Goal: Information Seeking & Learning: Learn about a topic

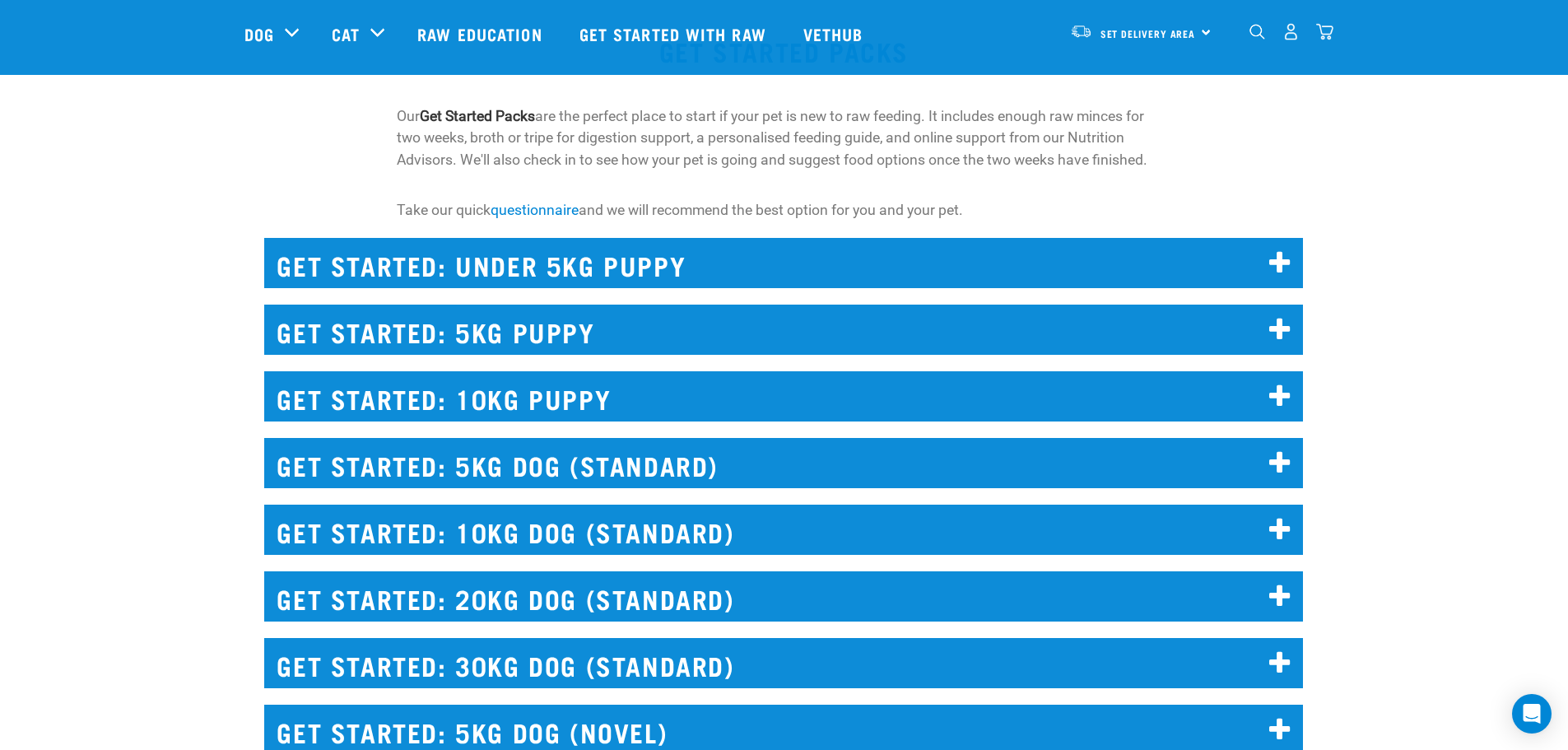
scroll to position [1729, 0]
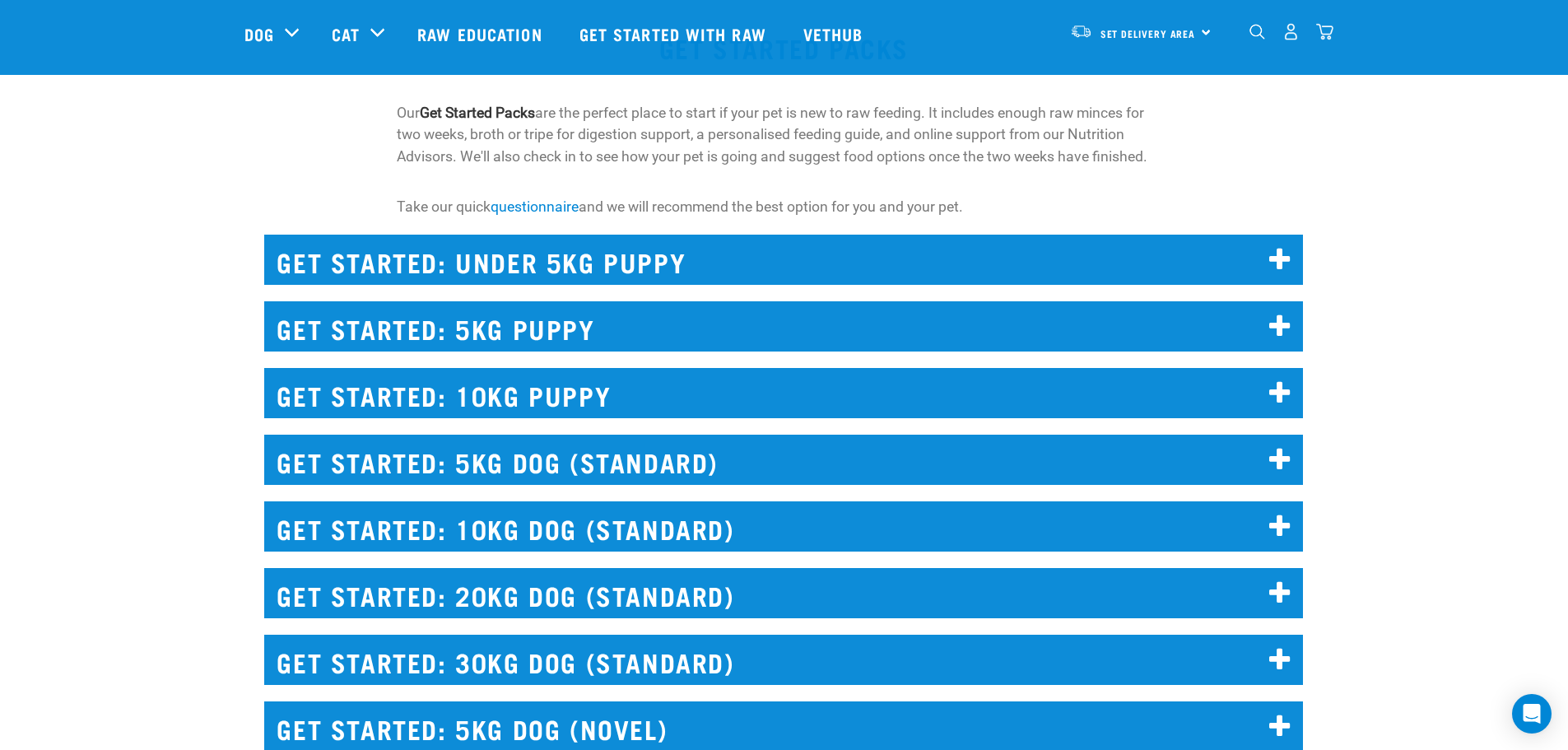
click at [1115, 514] on h2 "GET STARTED: 10KG DOG (STANDARD)" at bounding box center [783, 526] width 1038 height 51
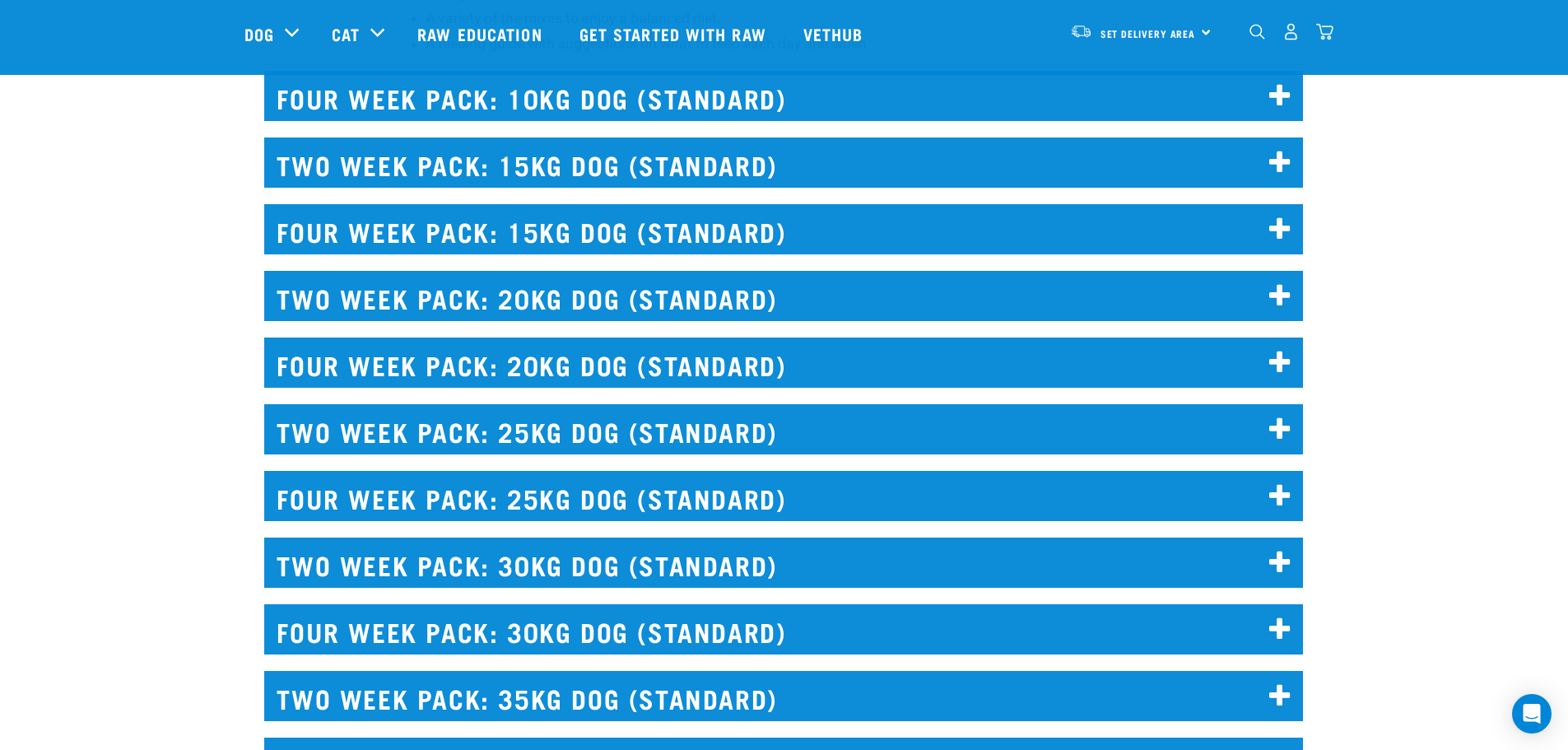
scroll to position [3951, 0]
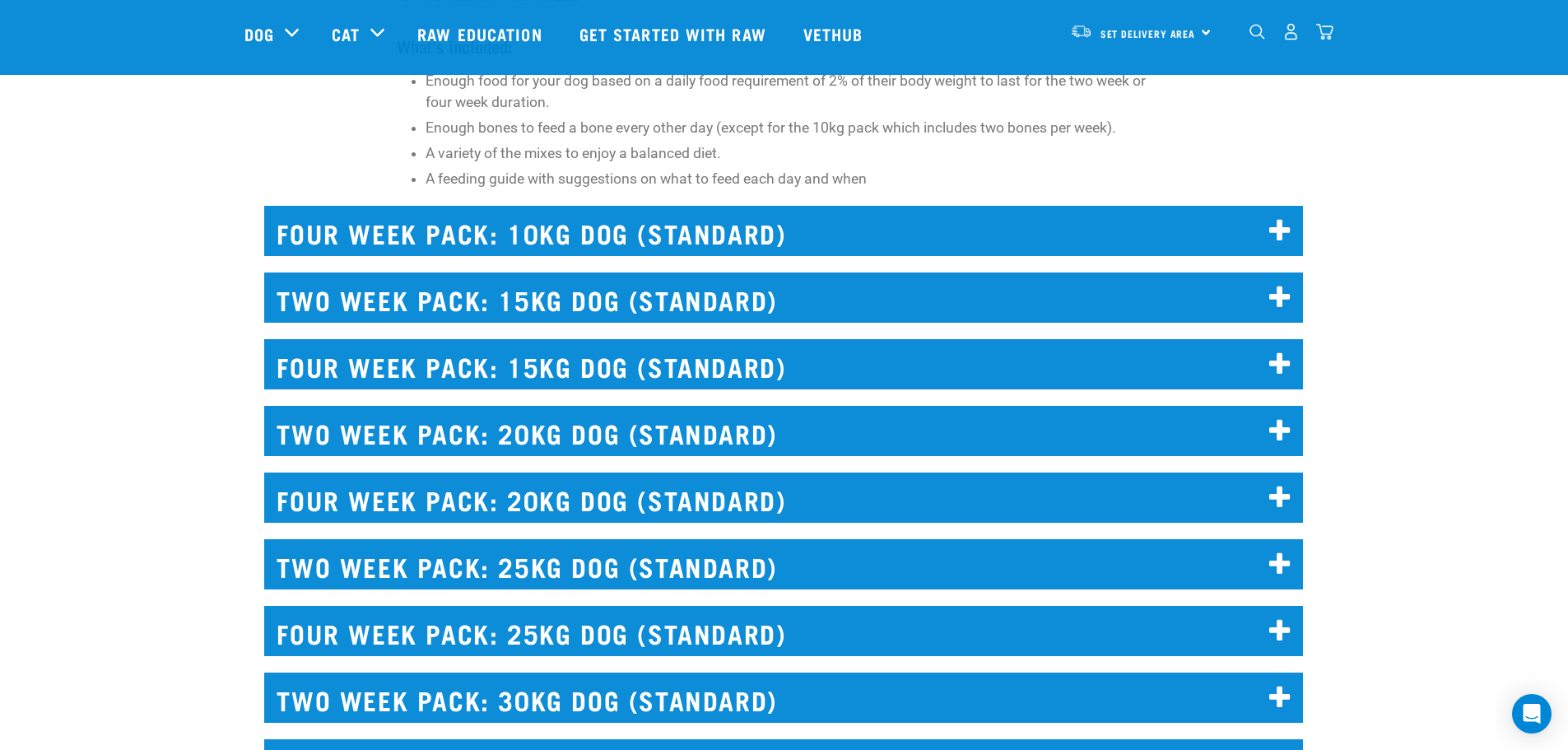
click at [1063, 240] on h2 "FOUR WEEK PACK: 10KG DOG (STANDARD)" at bounding box center [783, 231] width 1038 height 51
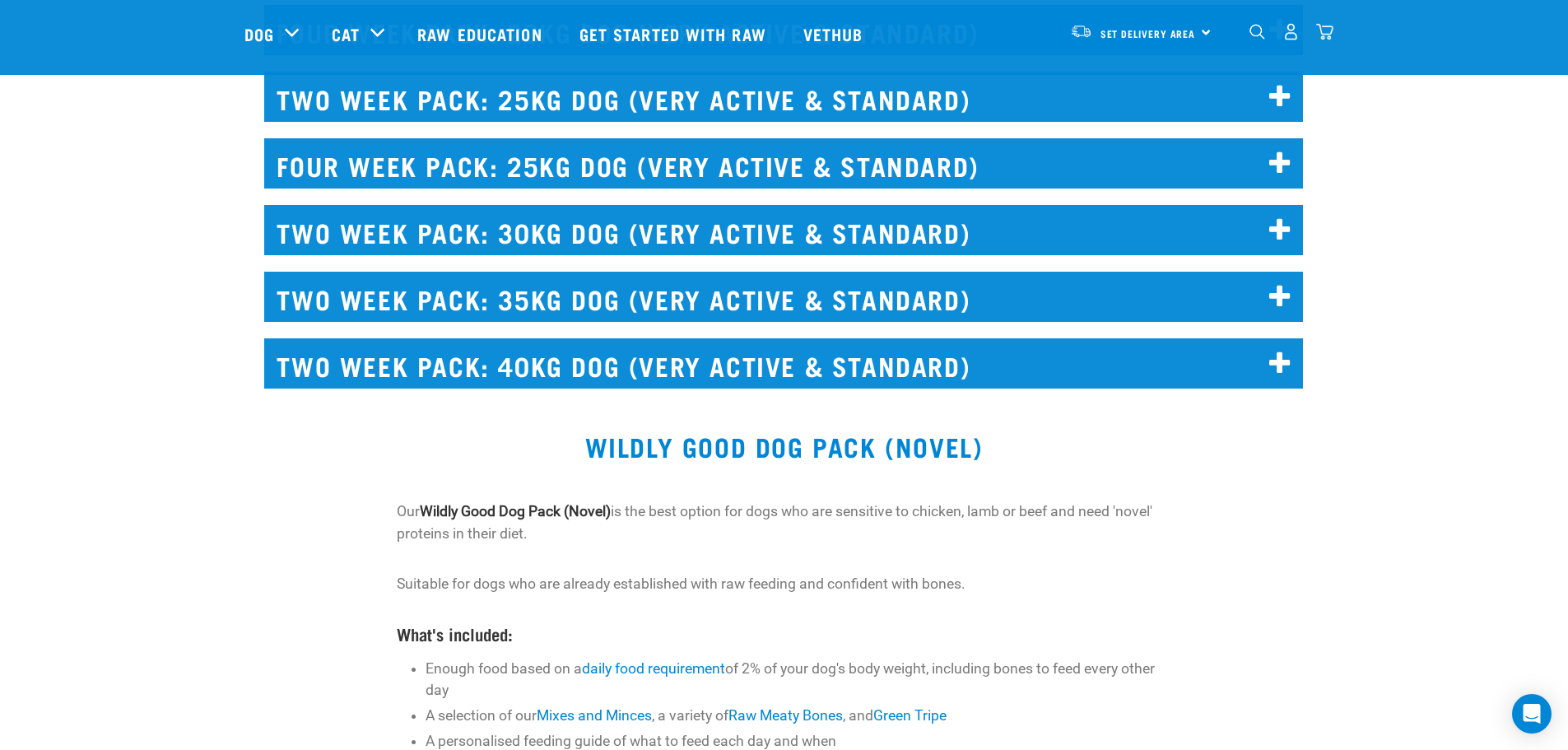
scroll to position [7080, 0]
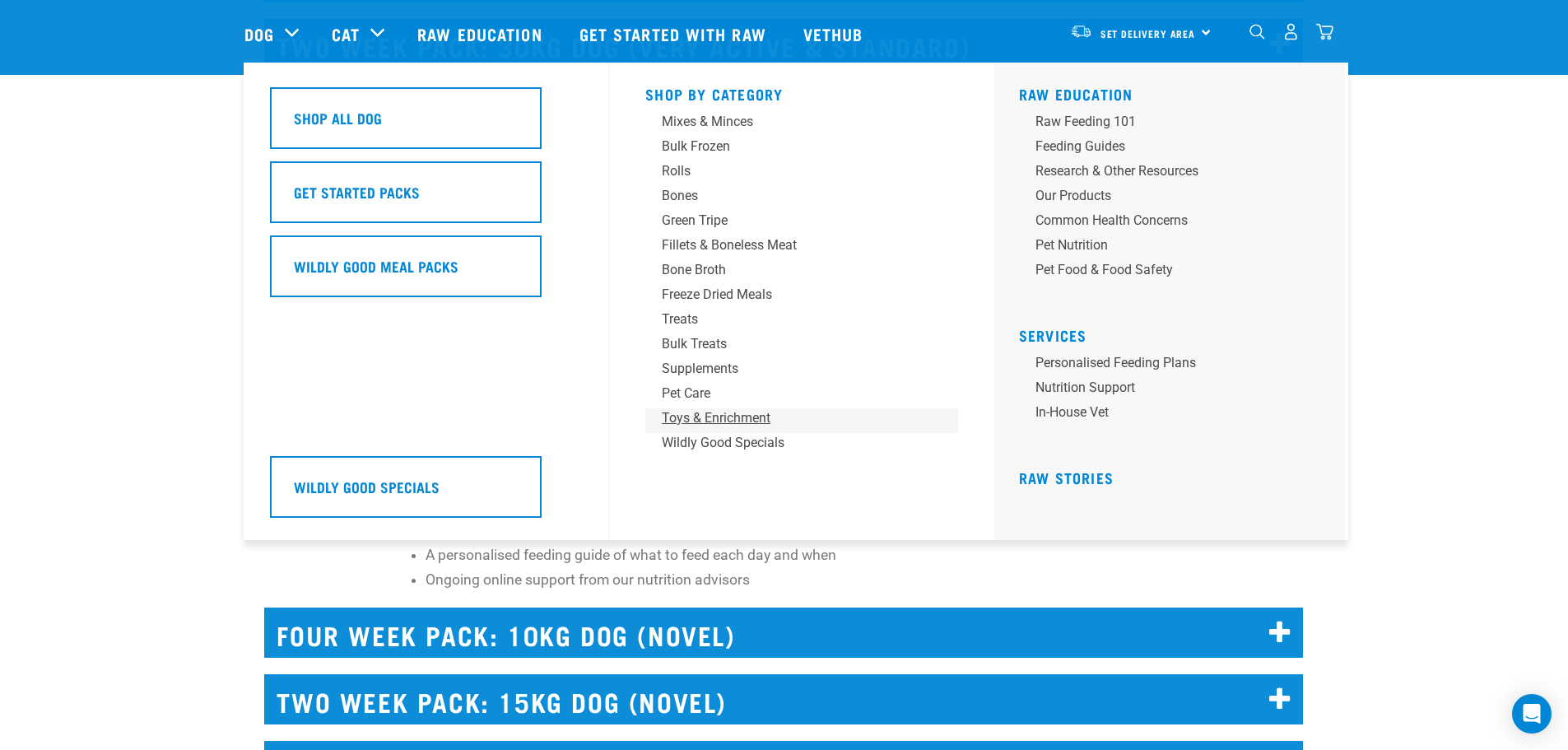
click at [766, 411] on div "Toys & Enrichment" at bounding box center [791, 417] width 257 height 20
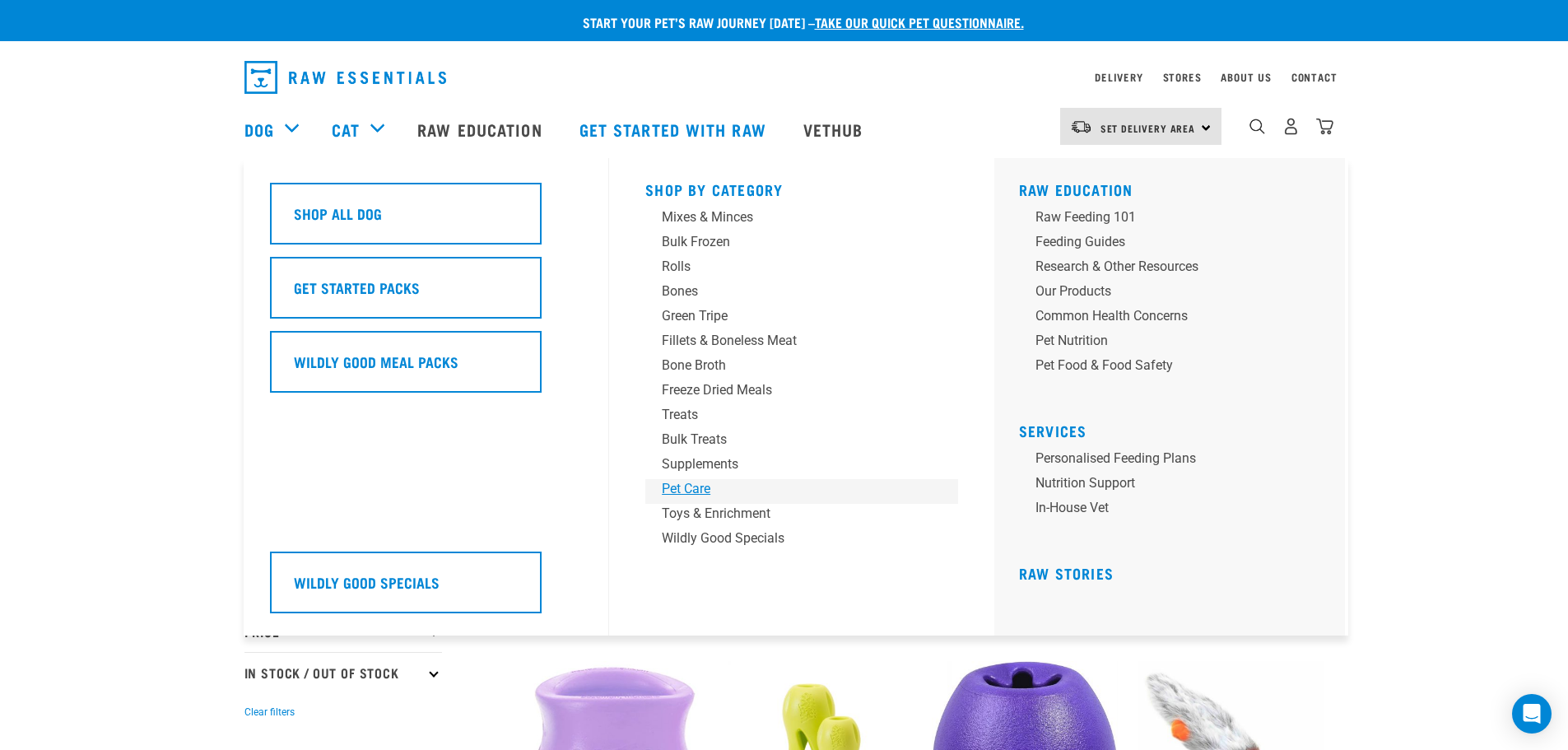
click at [689, 486] on div "Pet Care" at bounding box center [791, 489] width 257 height 20
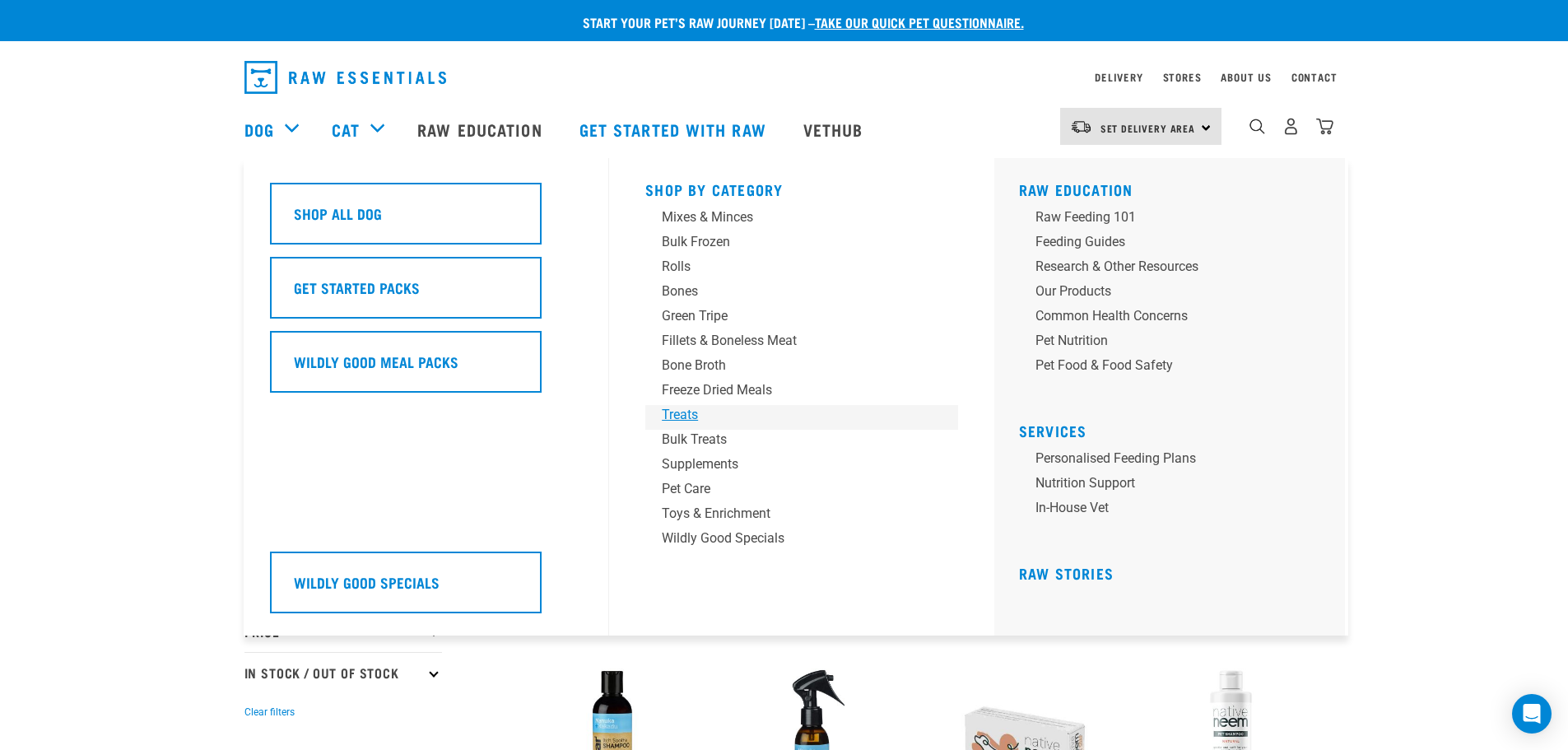
click at [677, 416] on div "Treats" at bounding box center [791, 415] width 257 height 20
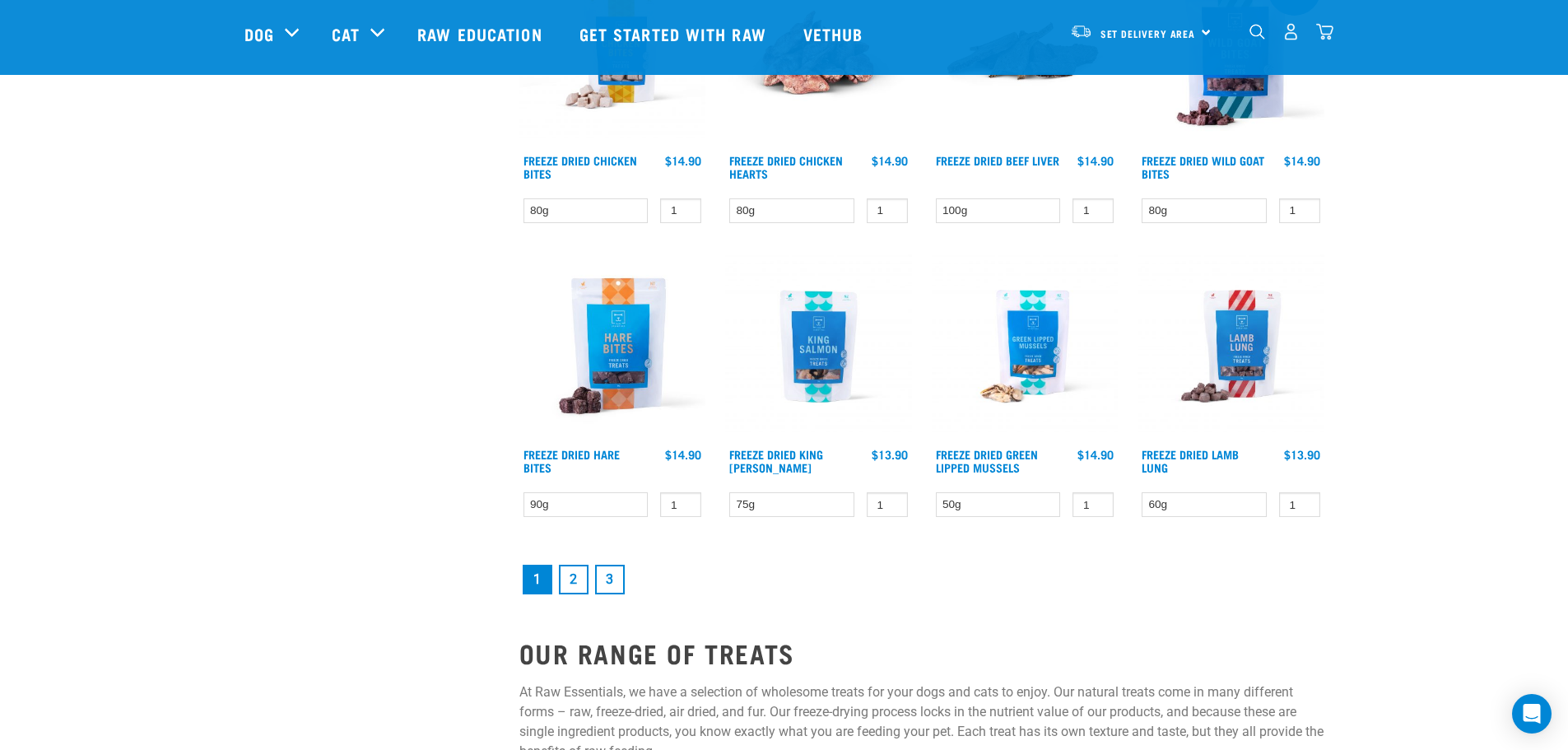
scroll to position [2058, 0]
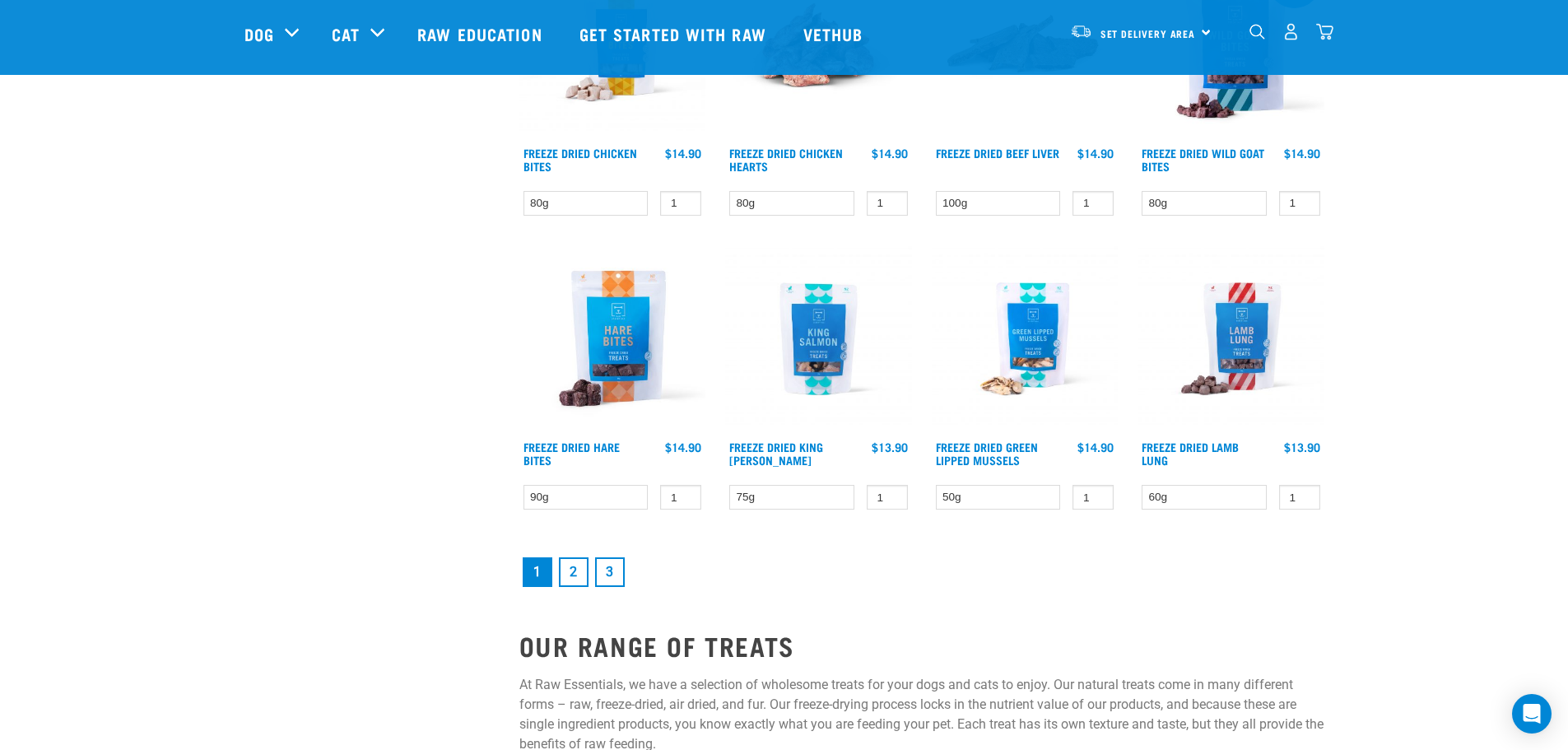
click at [576, 578] on link "2" at bounding box center [573, 572] width 30 height 30
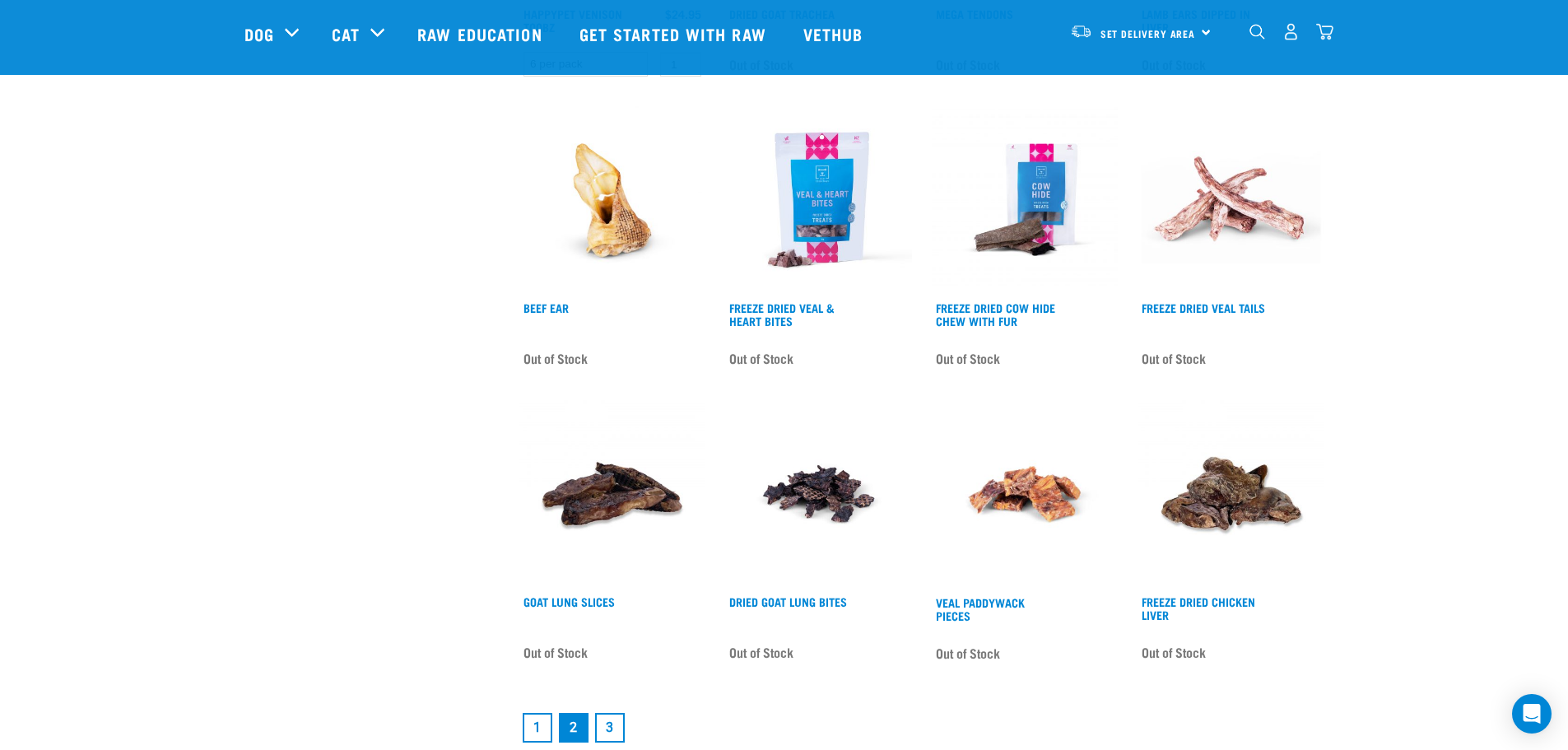
scroll to position [2058, 0]
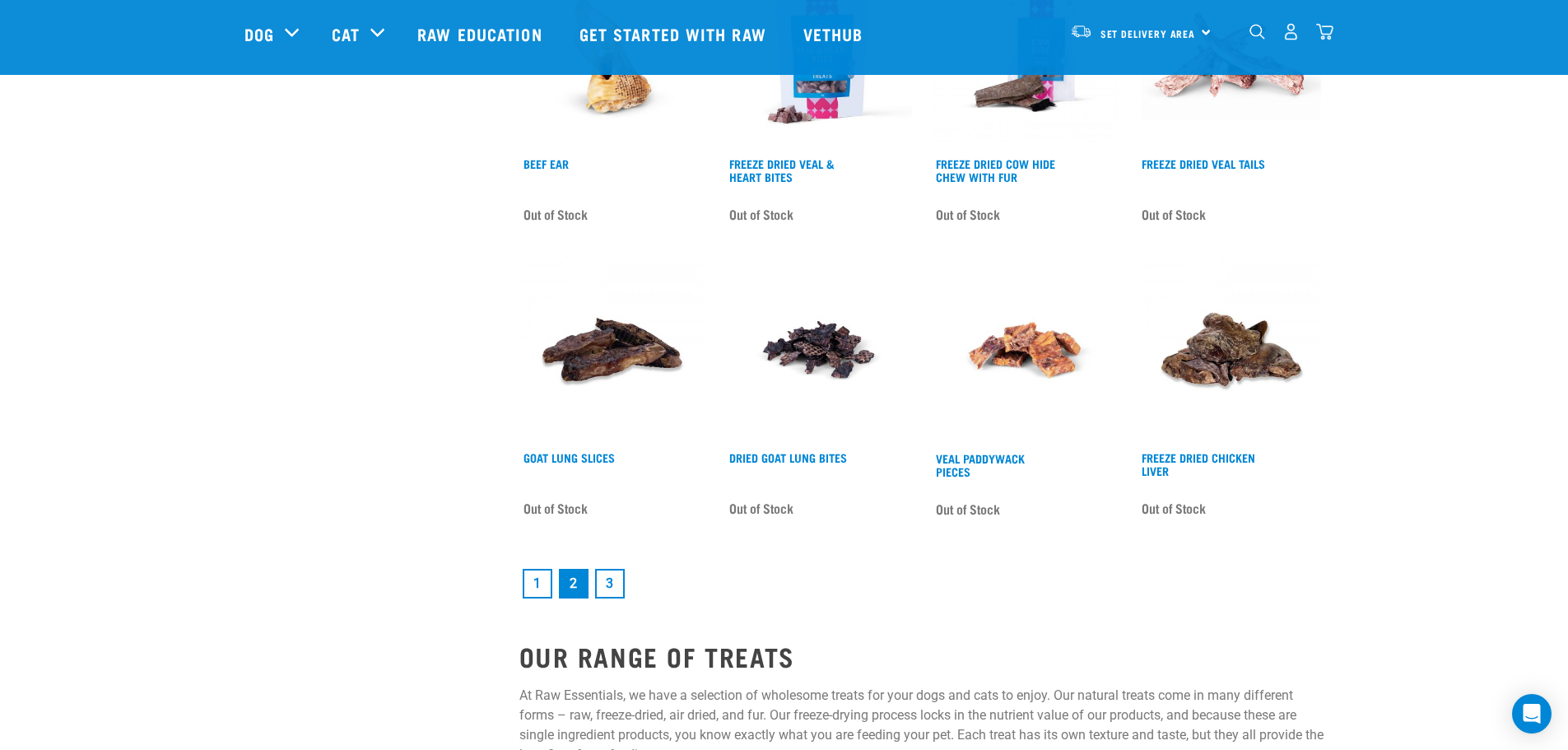
drag, startPoint x: 602, startPoint y: 579, endPoint x: 415, endPoint y: 571, distance: 187.2
click at [601, 579] on link "3" at bounding box center [610, 583] width 30 height 30
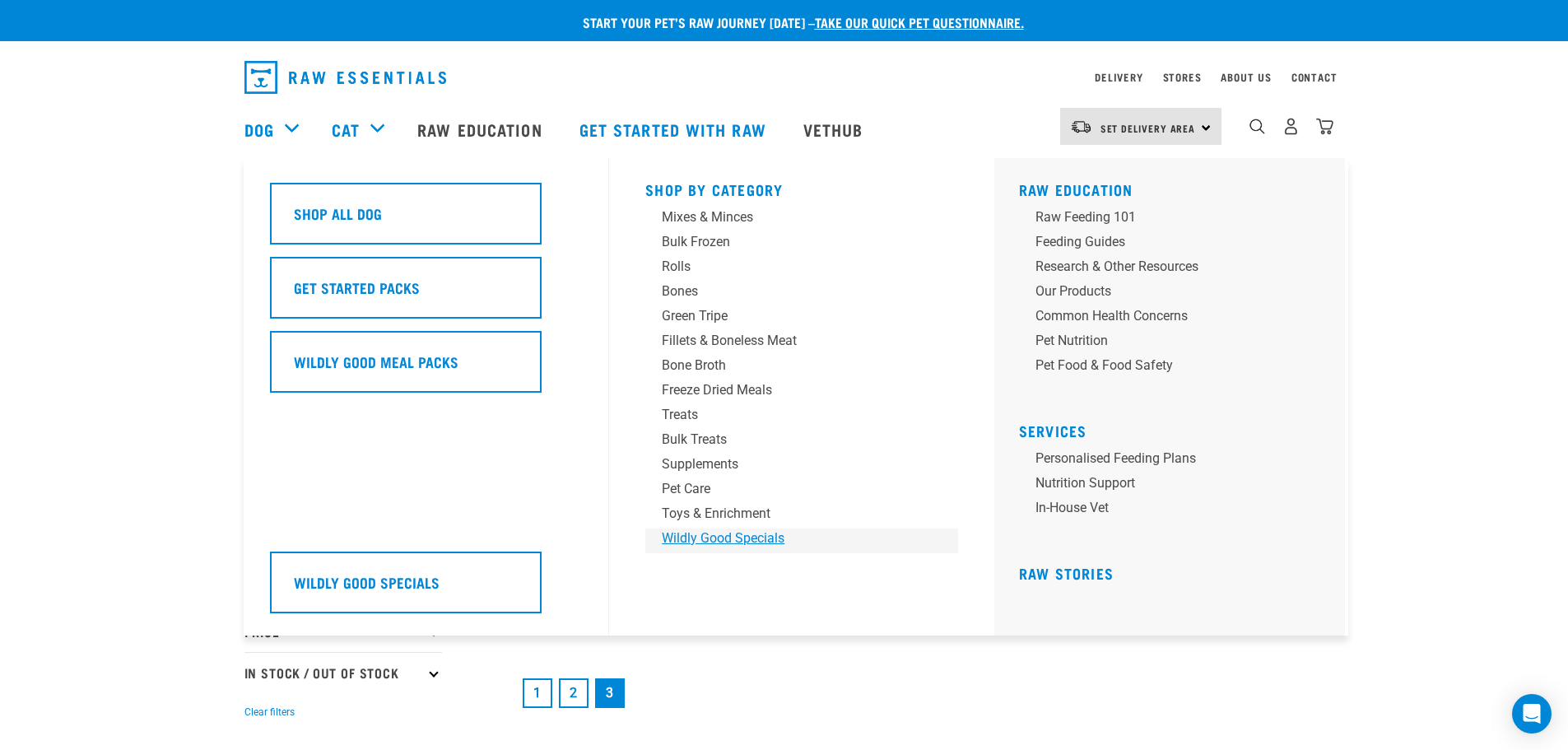
click at [740, 531] on div "Wildly Good Specials" at bounding box center [791, 538] width 257 height 20
click at [689, 293] on div "Bones" at bounding box center [791, 291] width 257 height 20
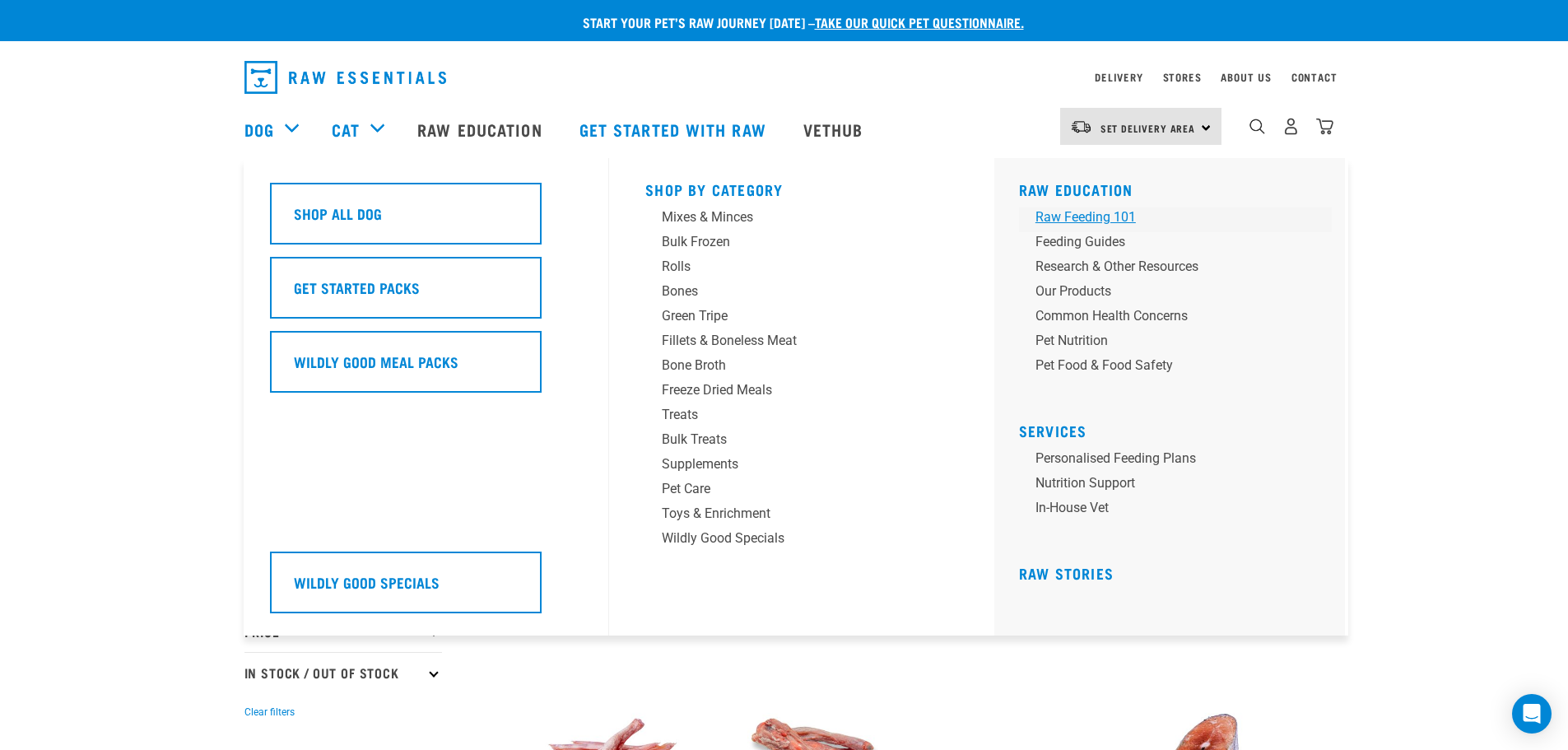
click at [1098, 214] on div "Raw Feeding 101" at bounding box center [1164, 217] width 257 height 20
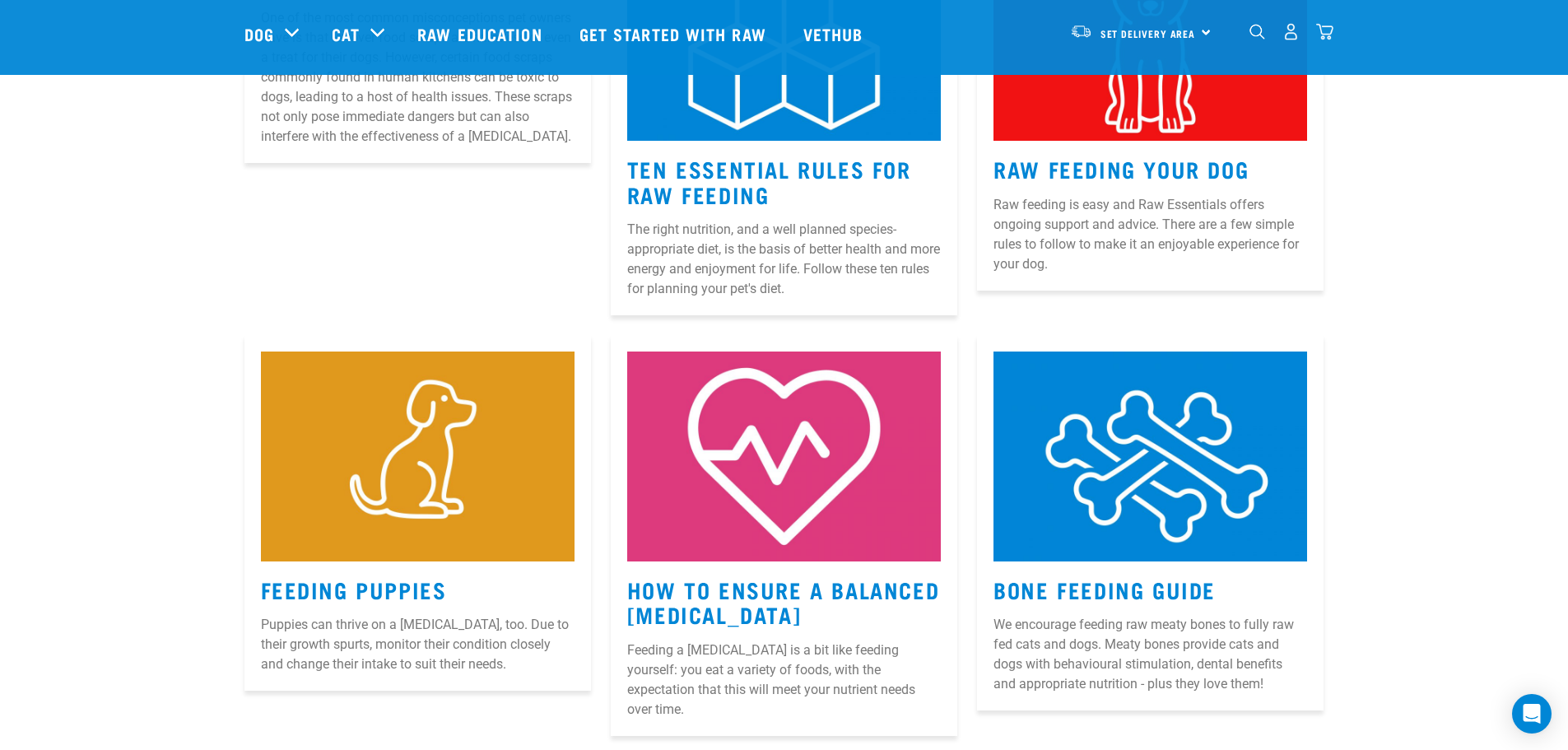
scroll to position [412, 0]
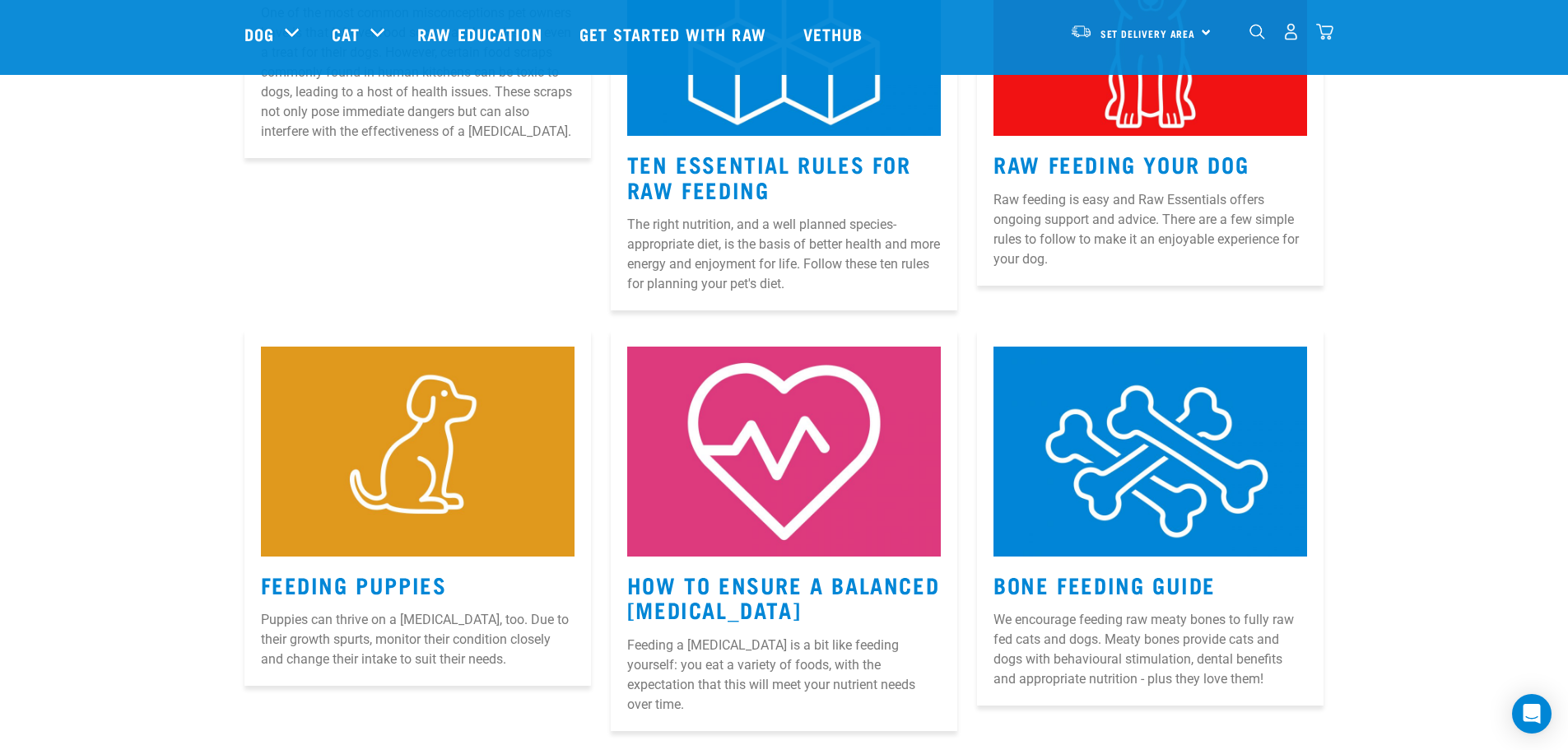
click at [1167, 149] on article "Raw Feeding Your Dog Raw feeding is easy and Raw Essentials offers ongoing supp…" at bounding box center [1150, 98] width 347 height 375
click at [1147, 157] on link "Raw Feeding Your Dog" at bounding box center [1121, 163] width 255 height 12
